Goal: Information Seeking & Learning: Learn about a topic

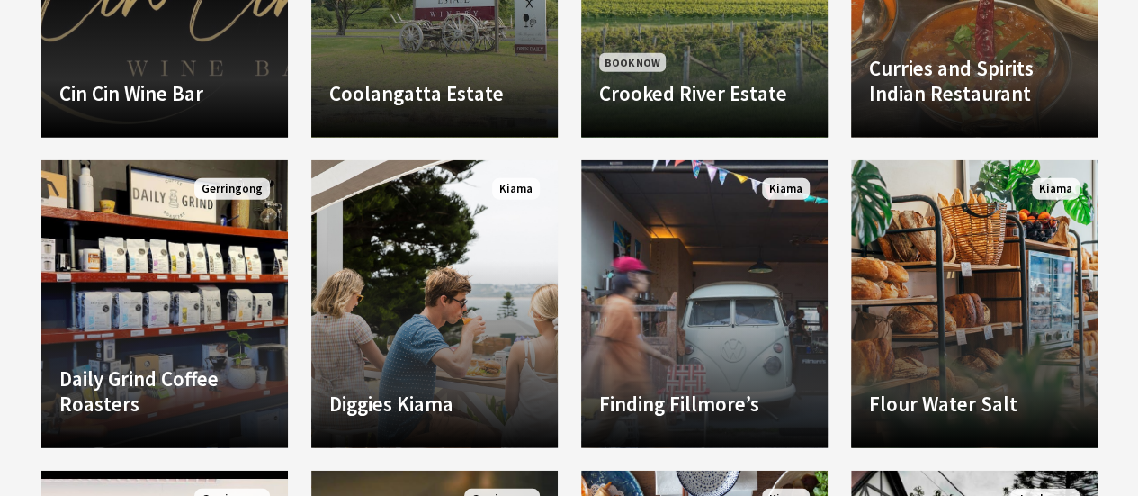
scroll to position [2248, 0]
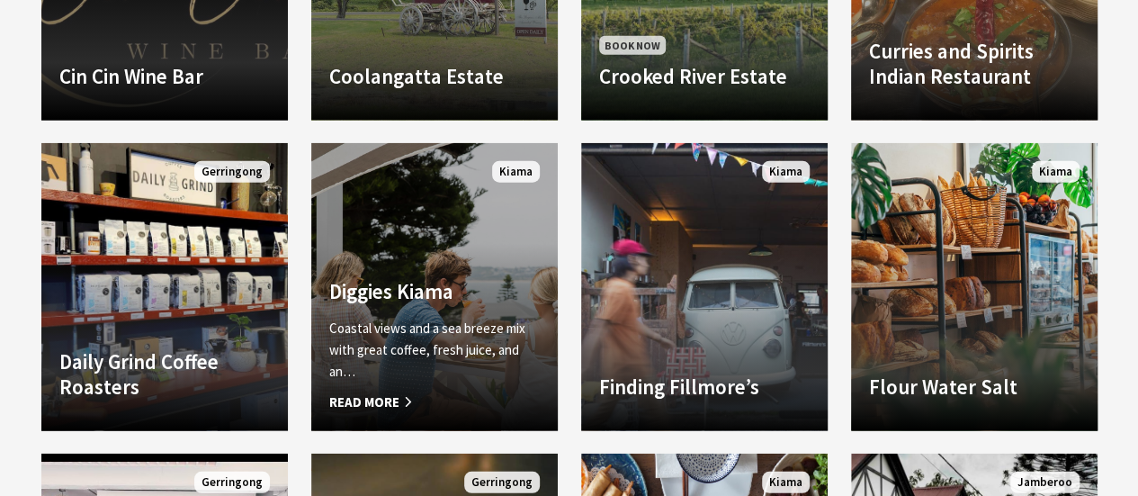
click at [369, 396] on span "Read More" at bounding box center [434, 402] width 210 height 22
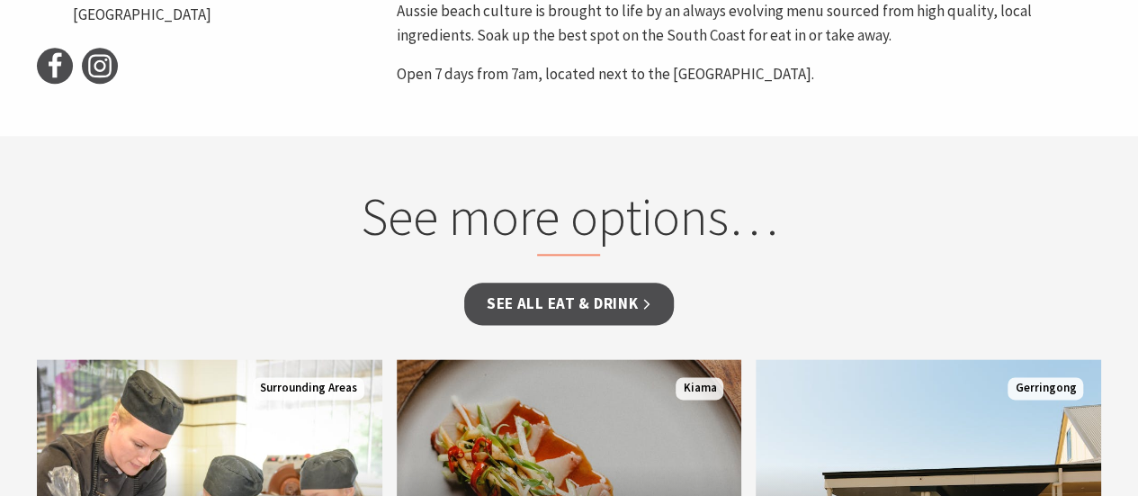
scroll to position [1259, 0]
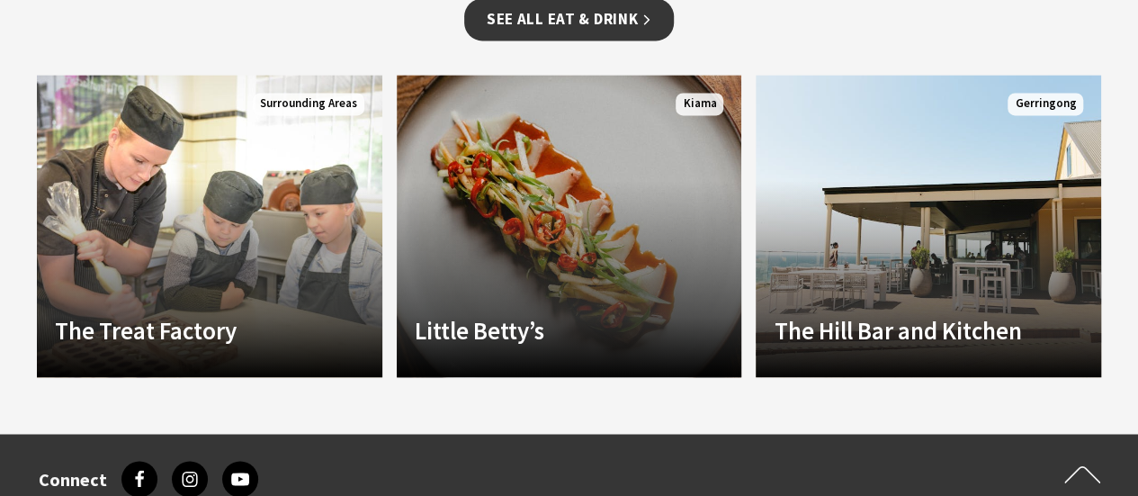
click at [563, 24] on link "See all Eat & Drink" at bounding box center [569, 19] width 210 height 42
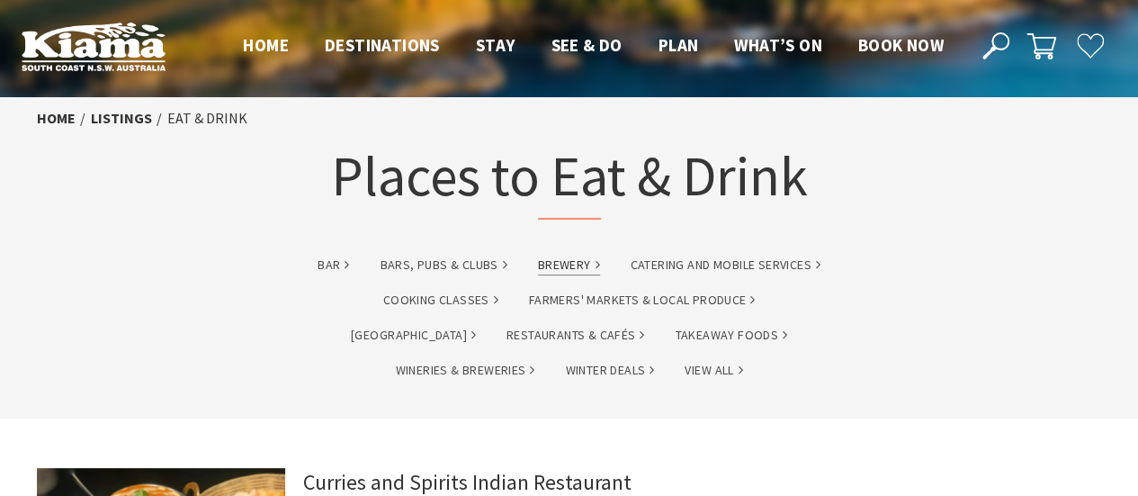
click at [566, 264] on link "brewery" at bounding box center [569, 265] width 62 height 21
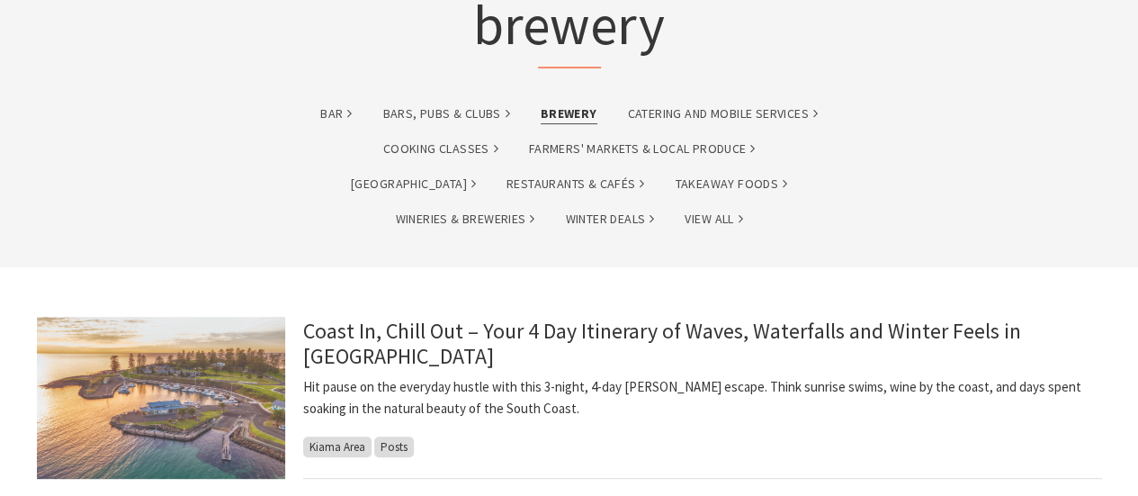
scroll to position [180, 0]
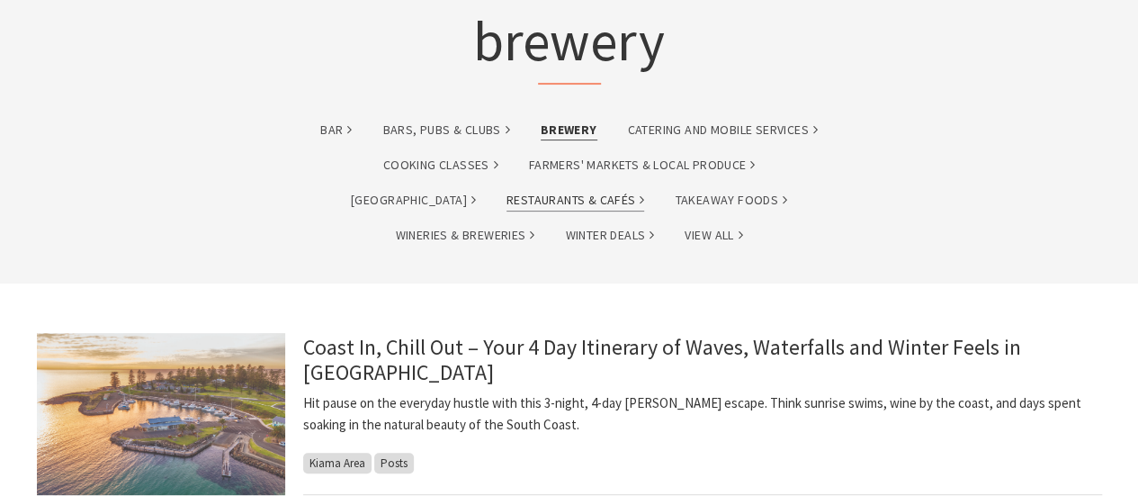
click at [506, 195] on link "Restaurants & Cafés" at bounding box center [575, 200] width 138 height 21
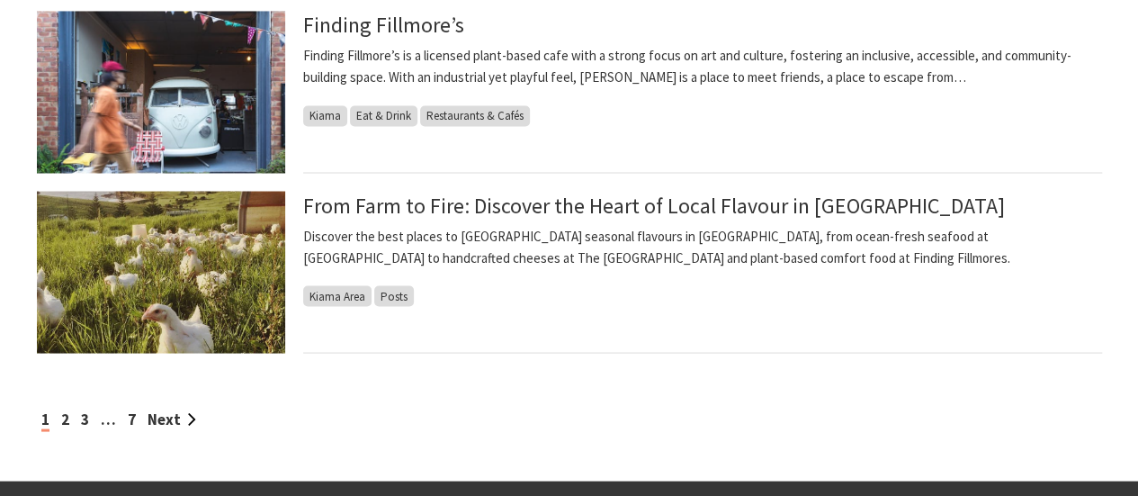
scroll to position [1799, 0]
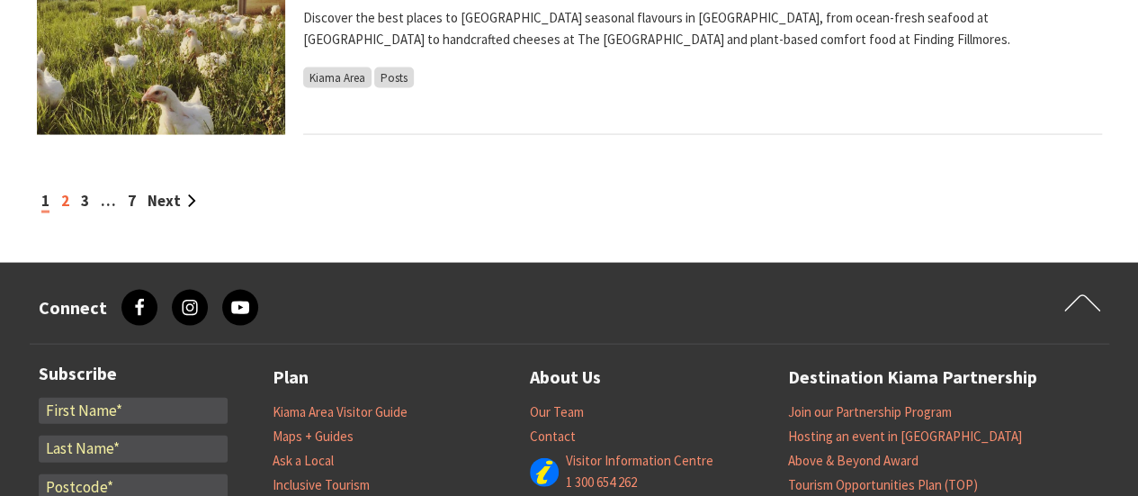
click at [62, 201] on link "2" at bounding box center [65, 201] width 8 height 20
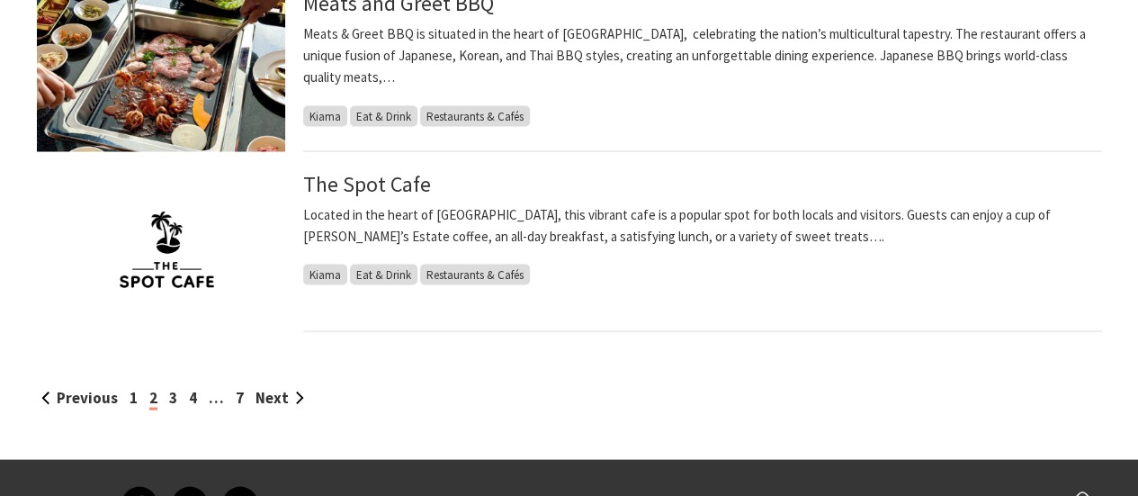
scroll to position [1709, 0]
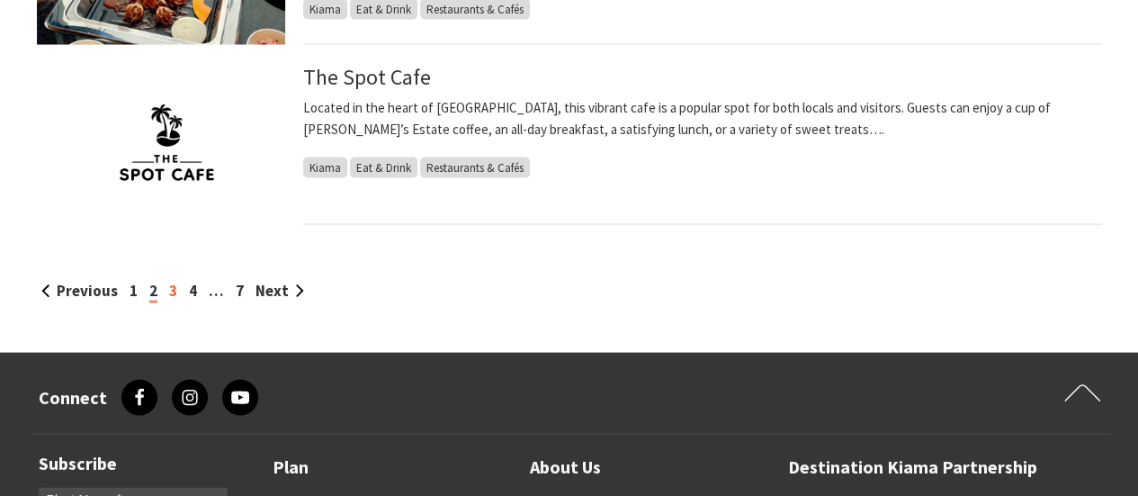
click at [169, 295] on link "3" at bounding box center [173, 291] width 8 height 20
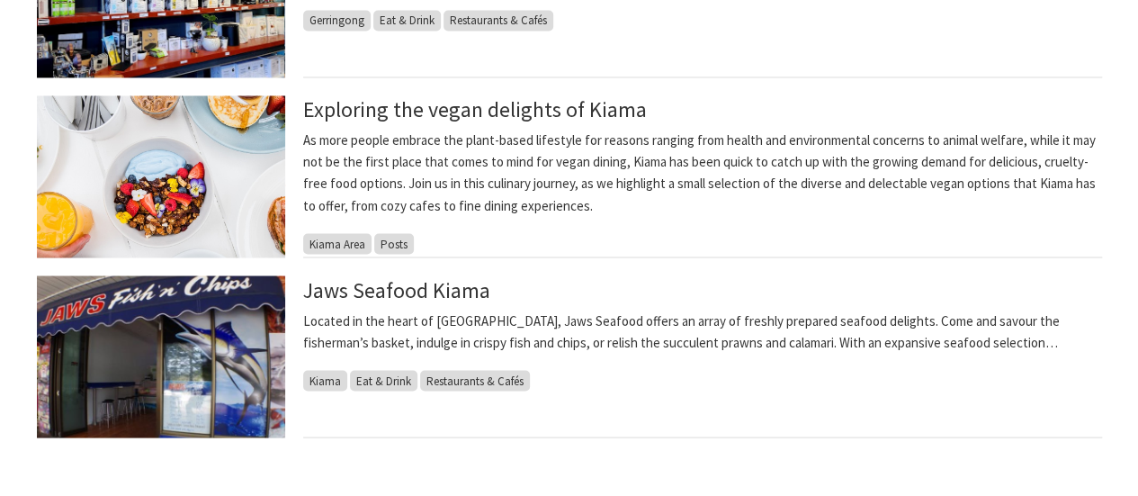
scroll to position [1169, 0]
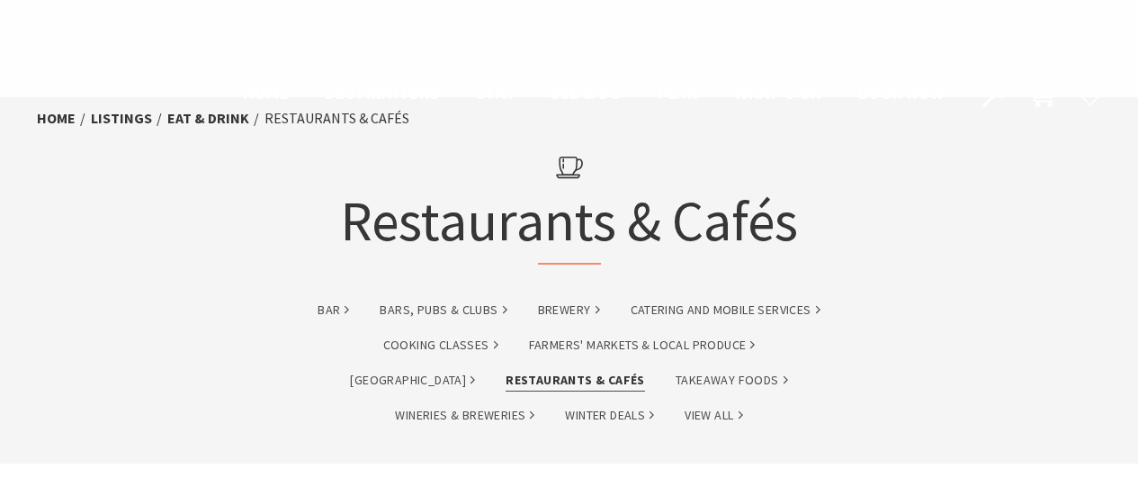
scroll to position [1709, 0]
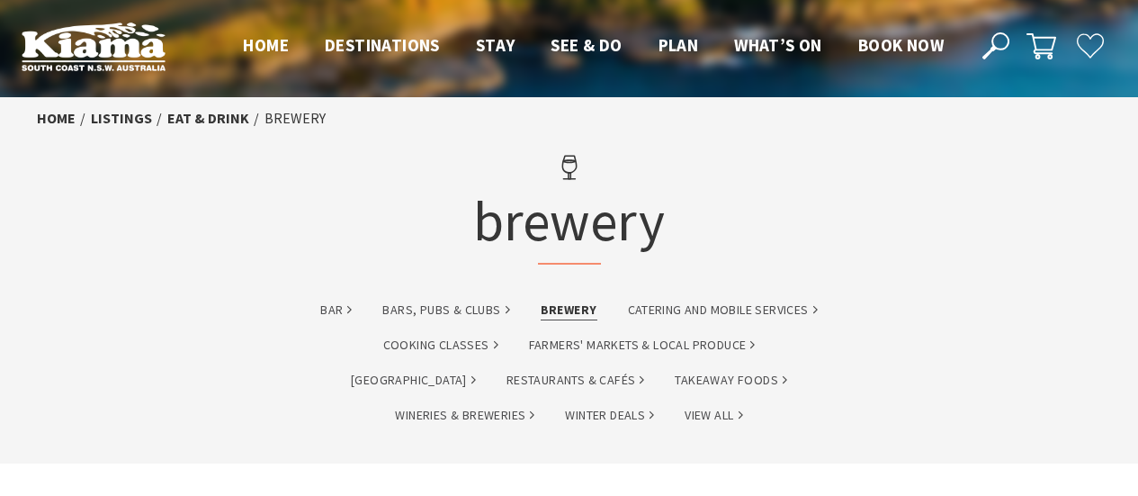
scroll to position [180, 0]
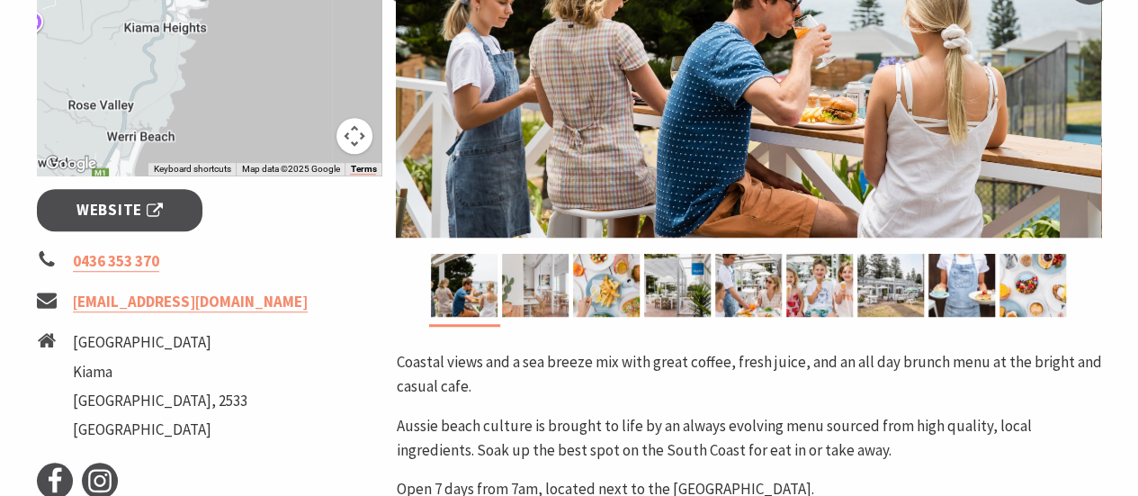
scroll to position [630, 0]
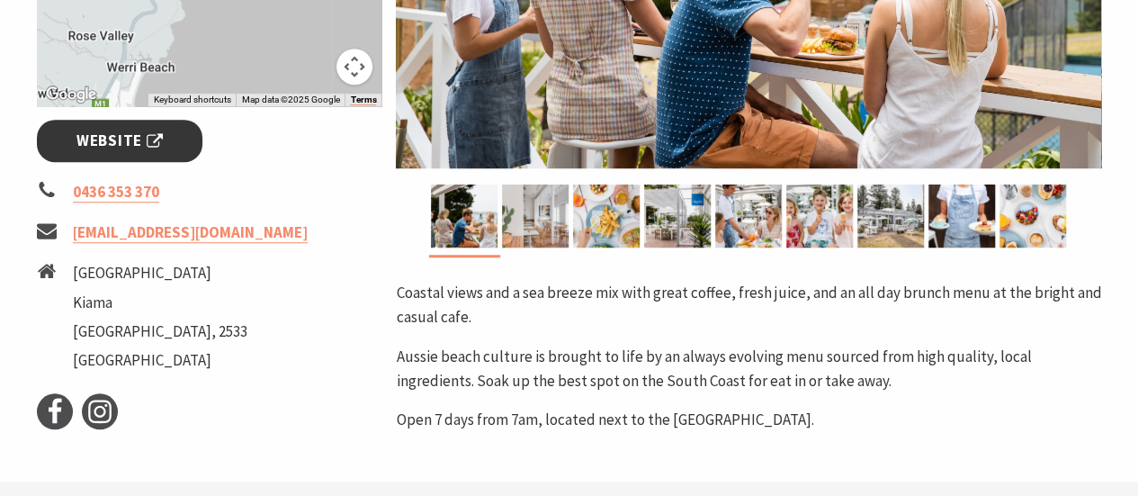
click at [130, 142] on span "Website" at bounding box center [119, 141] width 86 height 24
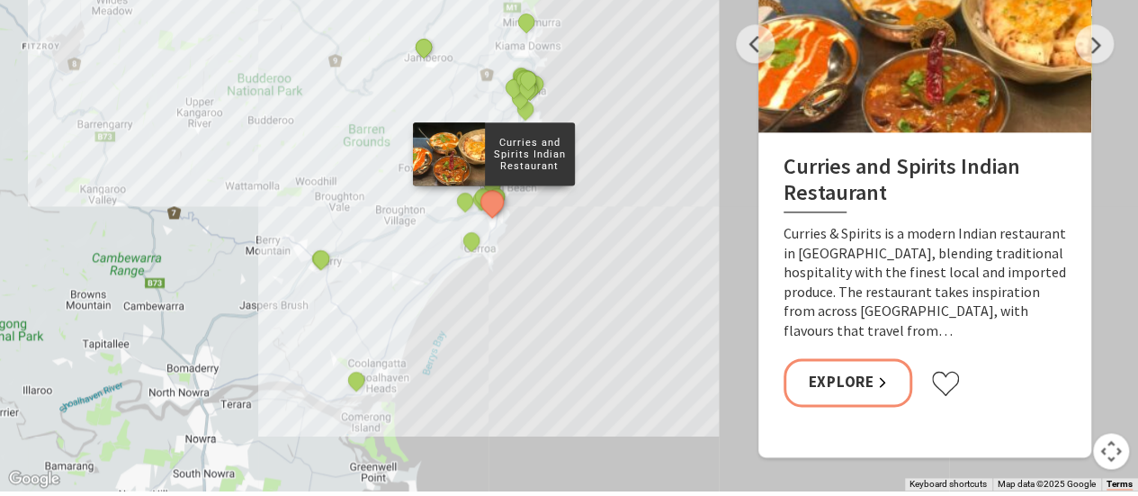
scroll to position [899, 0]
